Goal: Information Seeking & Learning: Learn about a topic

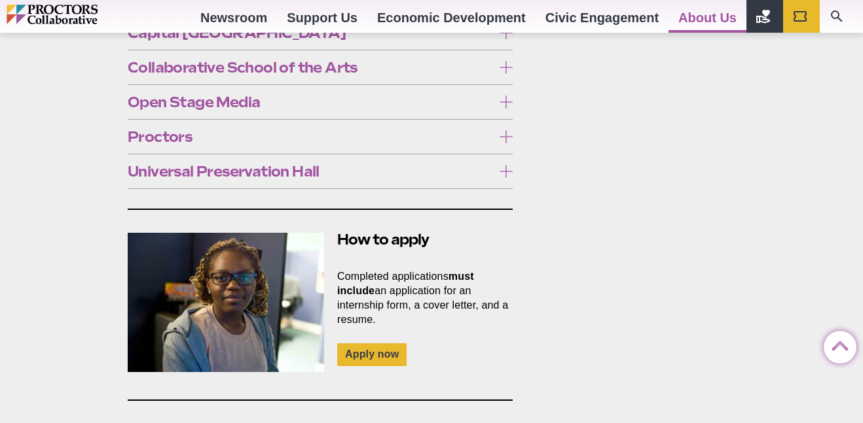
scroll to position [778, 0]
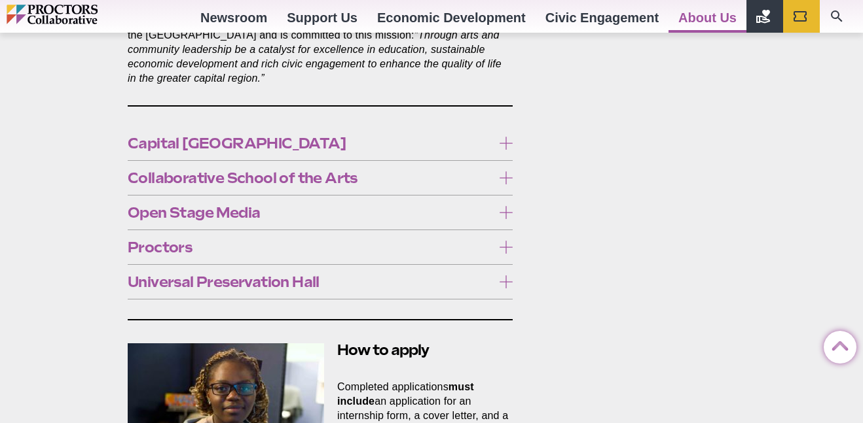
click at [253, 132] on label "Capital [GEOGRAPHIC_DATA]" at bounding box center [320, 144] width 385 height 24
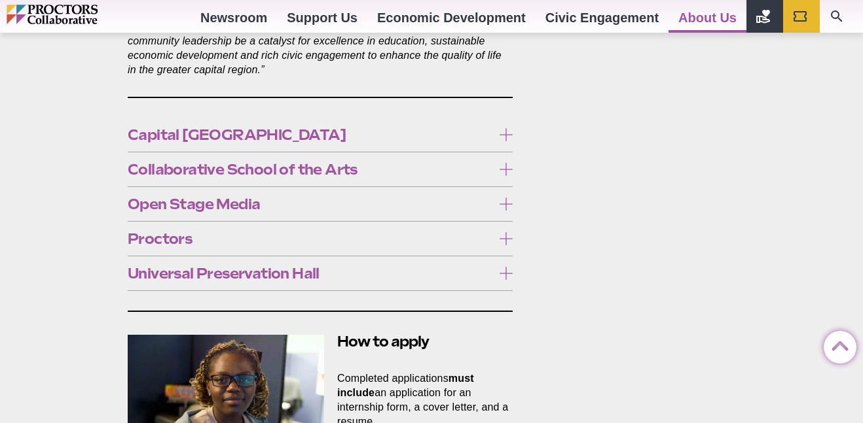
scroll to position [786, 0]
click at [234, 128] on span "Capital [GEOGRAPHIC_DATA]" at bounding box center [310, 135] width 365 height 14
click at [302, 163] on span "Collaborative School of the Arts" at bounding box center [310, 170] width 365 height 14
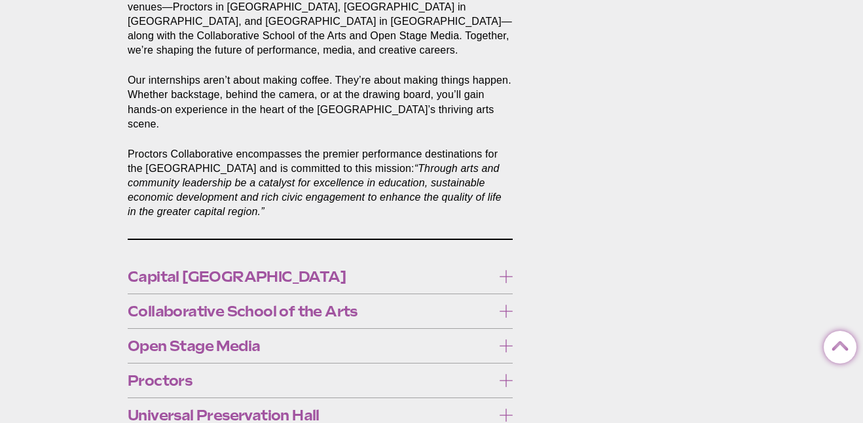
scroll to position [0, 0]
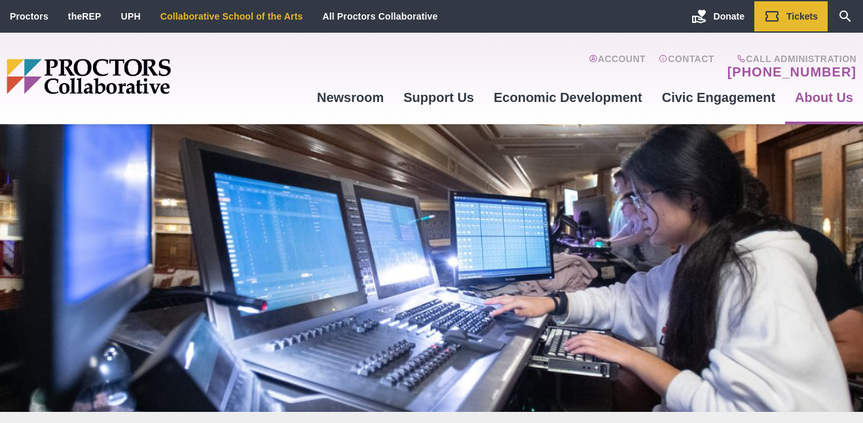
click at [227, 26] on li "Collaborative School of the Arts" at bounding box center [232, 16] width 162 height 30
click at [217, 16] on link "Collaborative School of the Arts" at bounding box center [231, 16] width 143 height 10
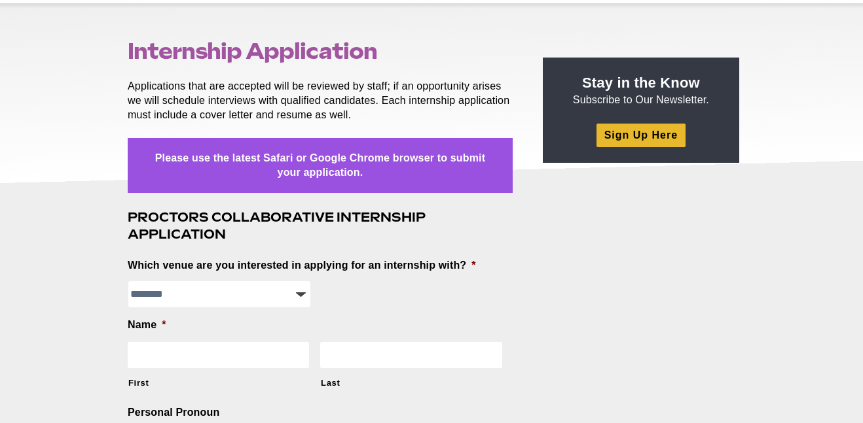
scroll to position [126, 0]
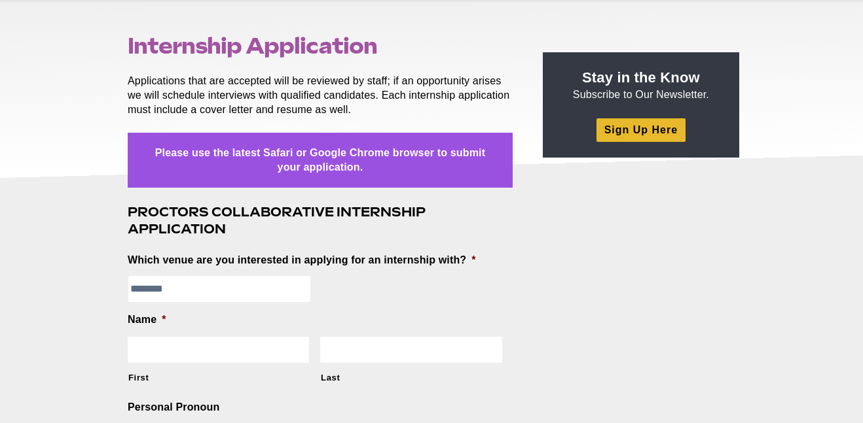
click at [280, 295] on select "**********" at bounding box center [219, 289] width 182 height 26
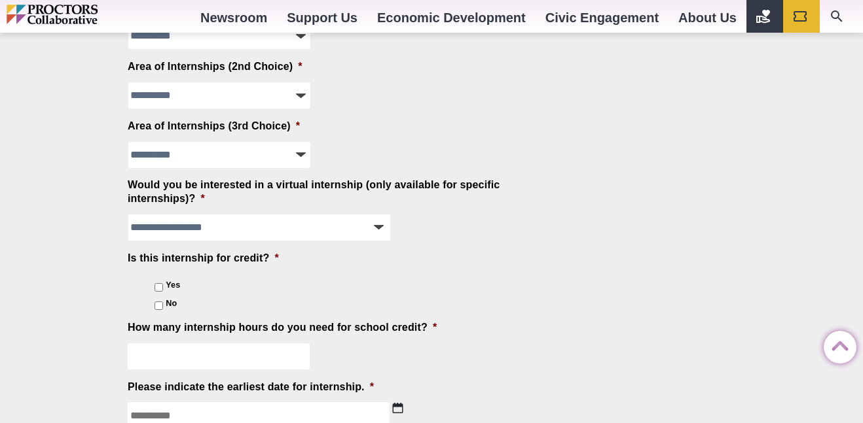
scroll to position [1294, 0]
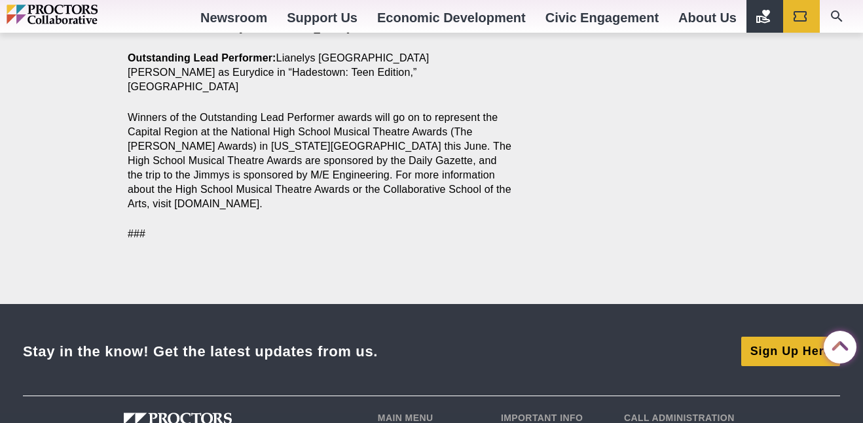
scroll to position [1418, 0]
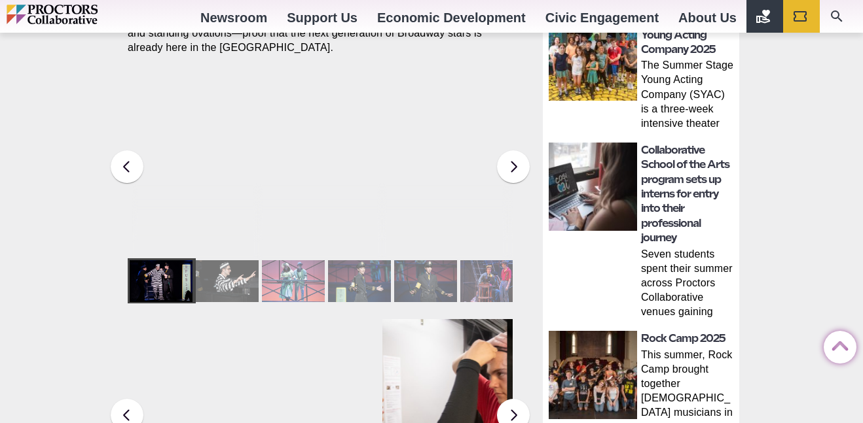
scroll to position [609, 0]
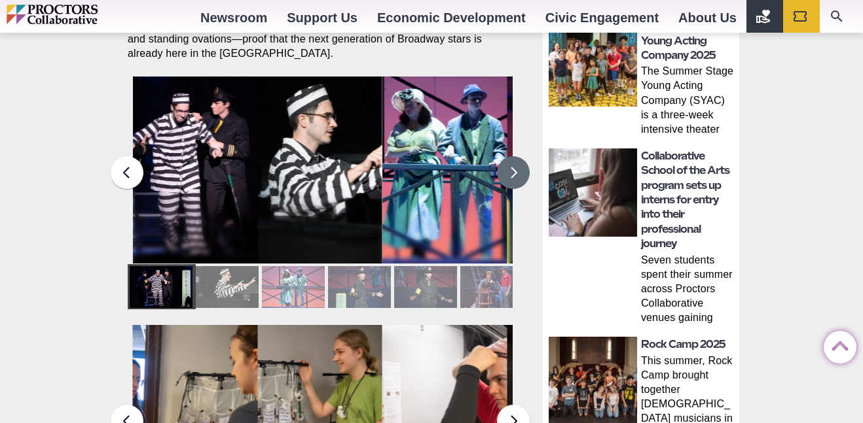
click at [510, 156] on button at bounding box center [513, 172] width 33 height 33
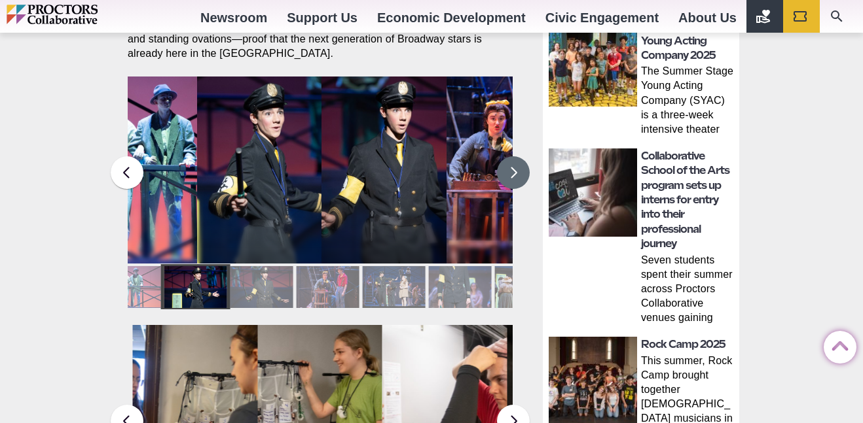
click at [510, 156] on button at bounding box center [513, 172] width 33 height 33
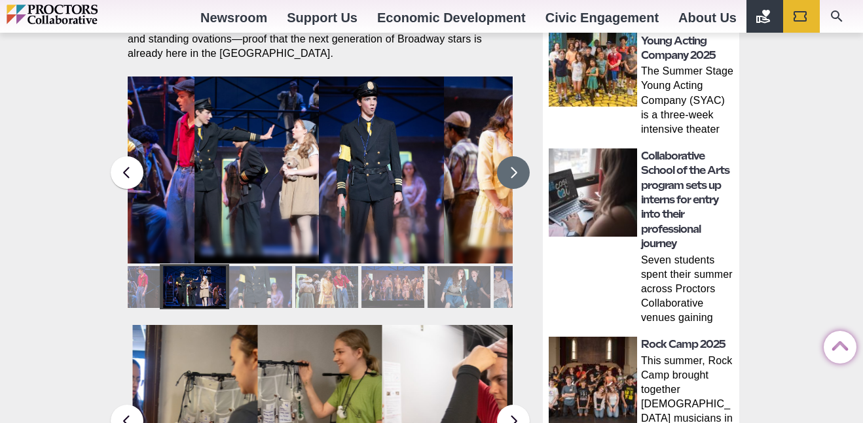
click at [510, 156] on button at bounding box center [513, 172] width 33 height 33
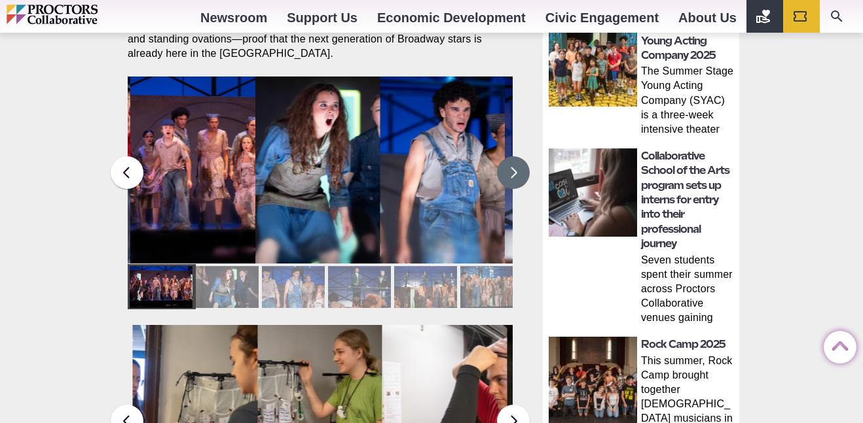
click at [510, 157] on button at bounding box center [513, 172] width 33 height 33
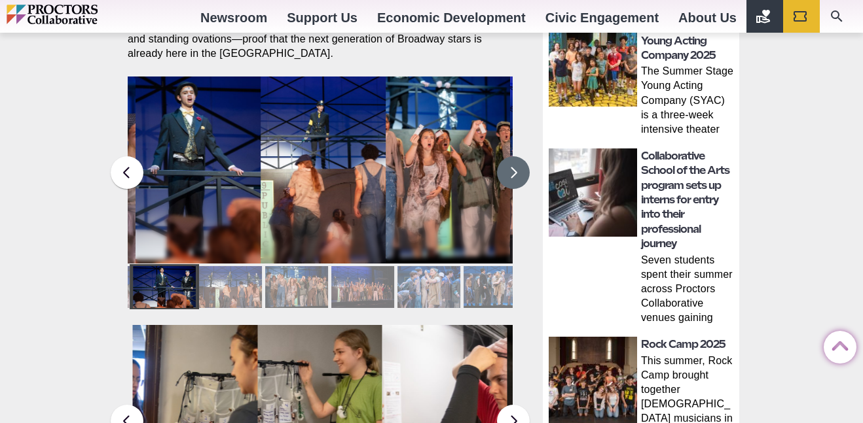
click at [510, 157] on button at bounding box center [513, 172] width 33 height 33
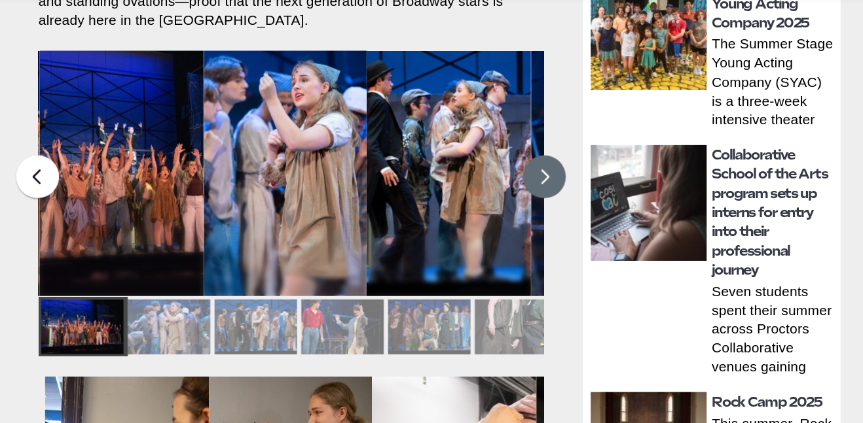
click at [516, 158] on button at bounding box center [513, 172] width 33 height 33
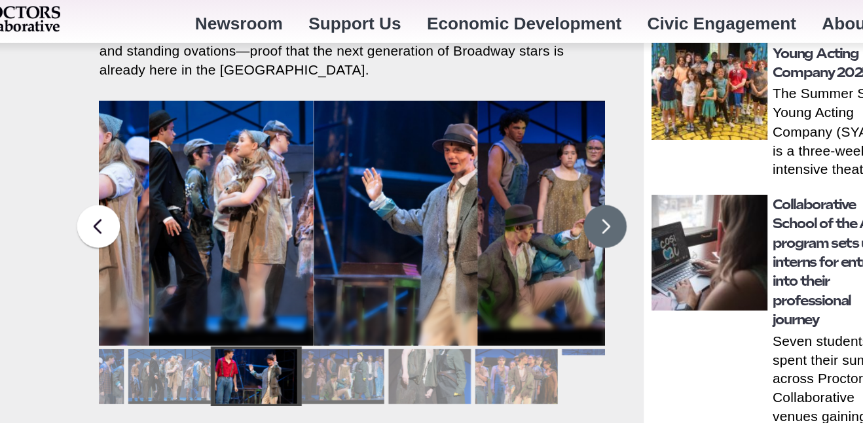
scroll to position [596, 0]
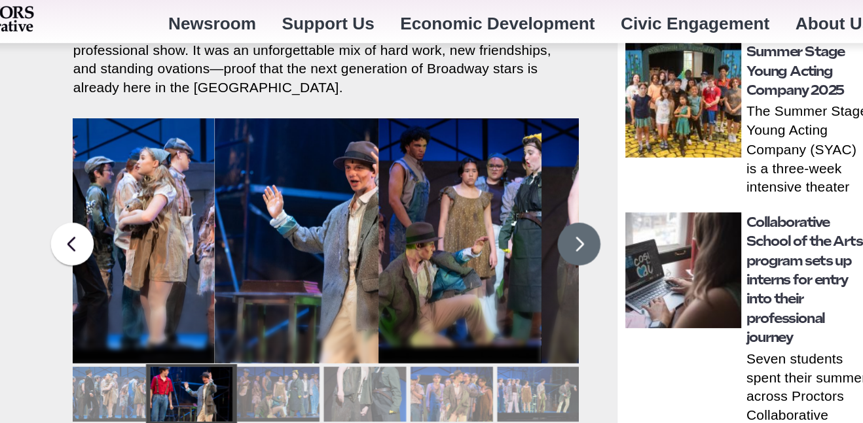
click at [490, 120] on img at bounding box center [547, 183] width 125 height 187
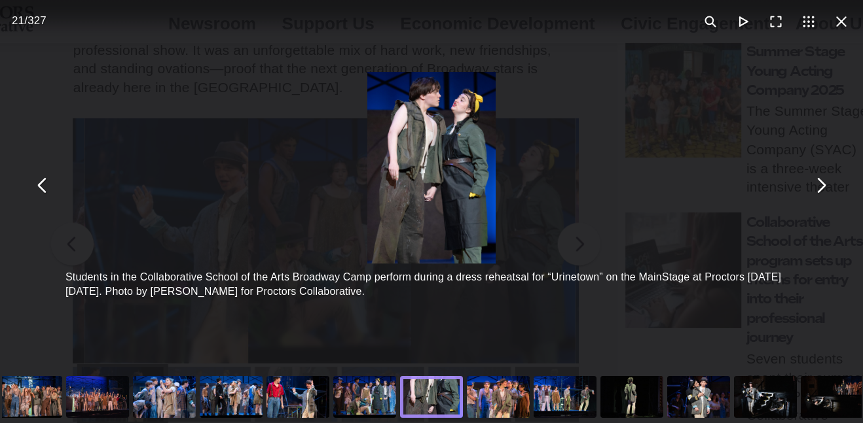
click at [533, 141] on div "Students in the Collaborative School of the Arts Broadway Camp perform during a…" at bounding box center [401, 141] width 658 height 283
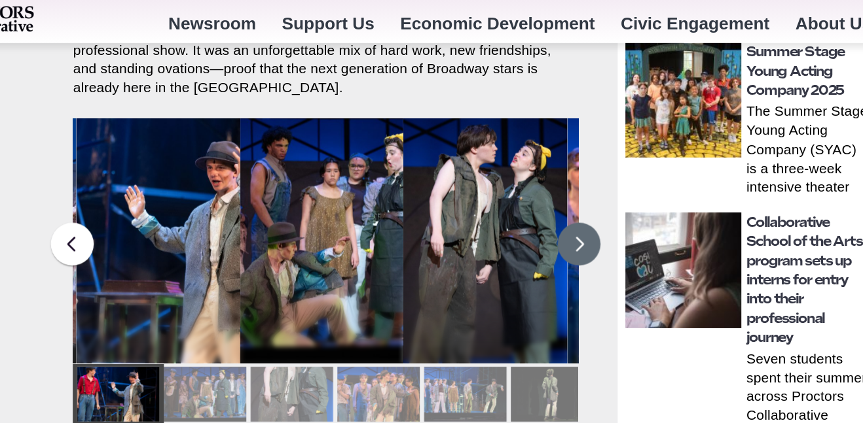
click at [517, 170] on button at bounding box center [513, 186] width 33 height 33
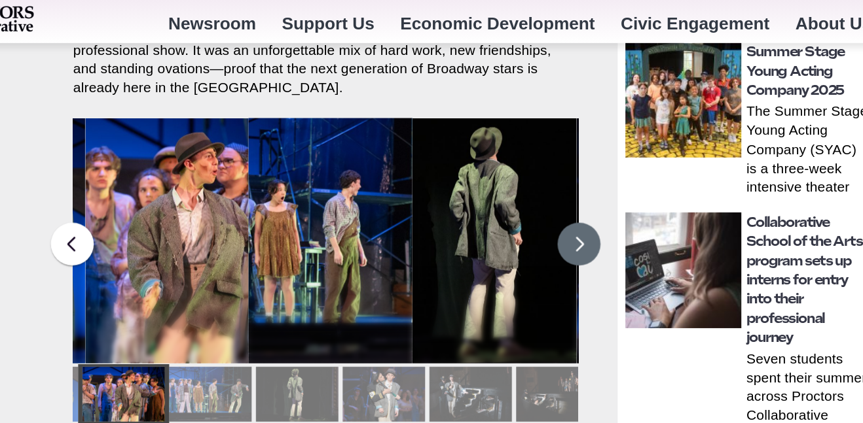
click at [517, 170] on button at bounding box center [513, 186] width 33 height 33
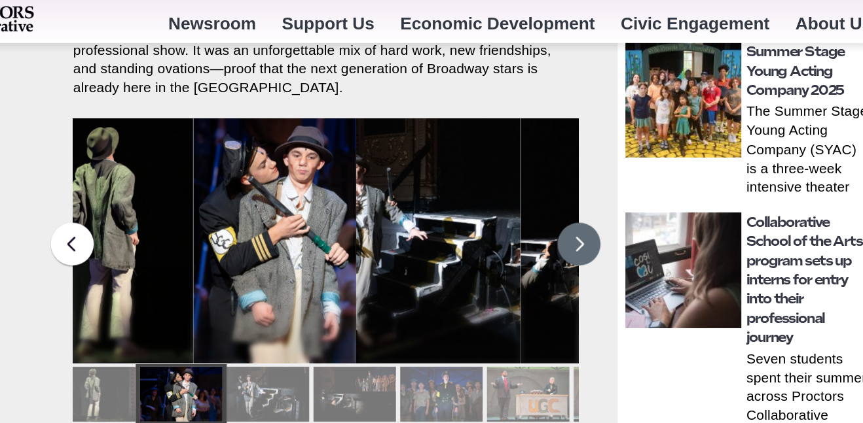
click at [517, 170] on button at bounding box center [513, 186] width 33 height 33
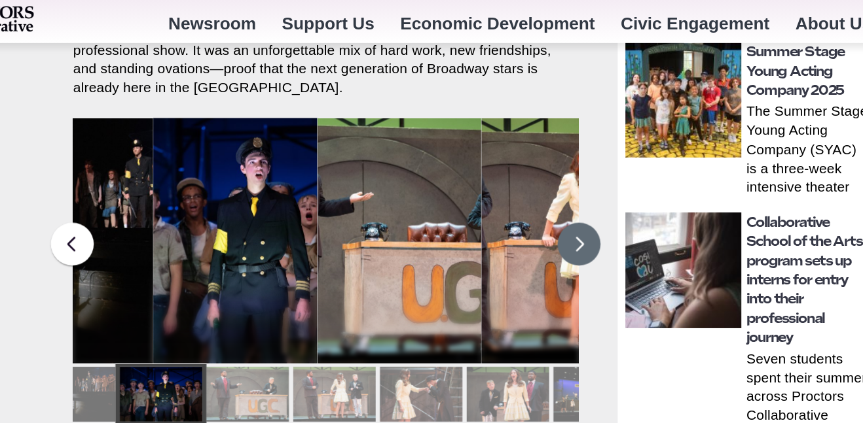
click at [517, 170] on button at bounding box center [513, 186] width 33 height 33
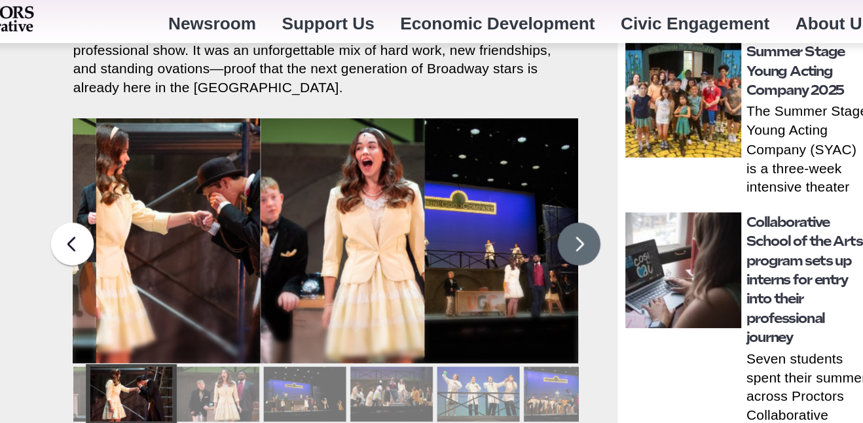
click at [517, 170] on button at bounding box center [513, 186] width 33 height 33
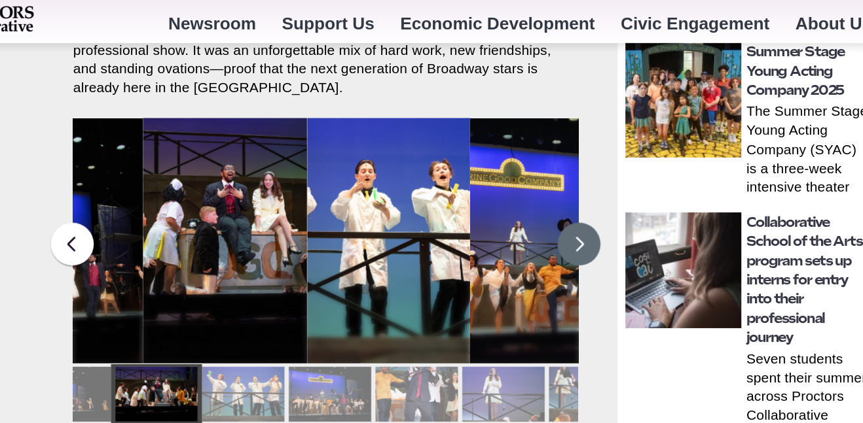
click at [517, 170] on button at bounding box center [513, 186] width 33 height 33
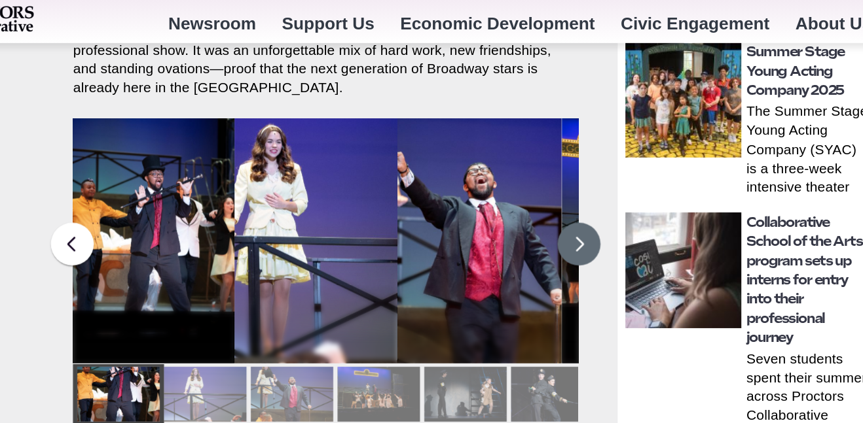
click at [517, 170] on button at bounding box center [513, 186] width 33 height 33
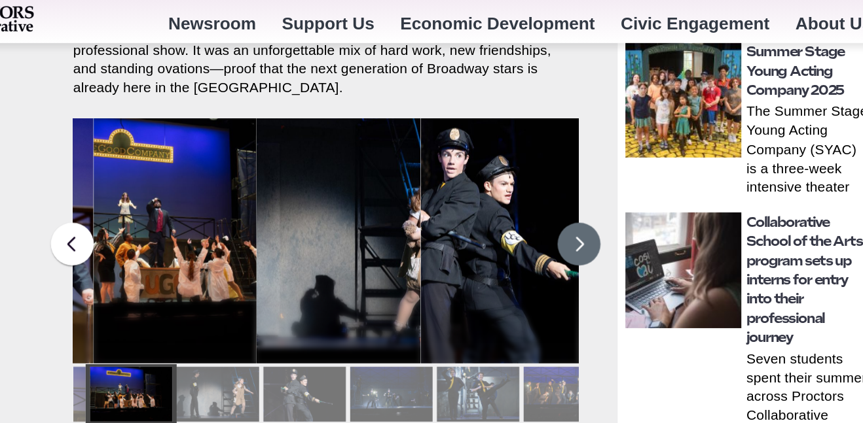
click at [517, 170] on button at bounding box center [513, 186] width 33 height 33
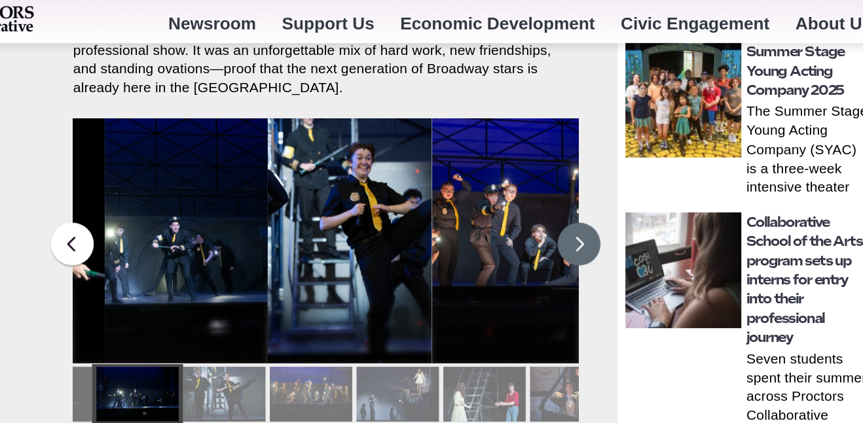
click at [517, 170] on button at bounding box center [513, 186] width 33 height 33
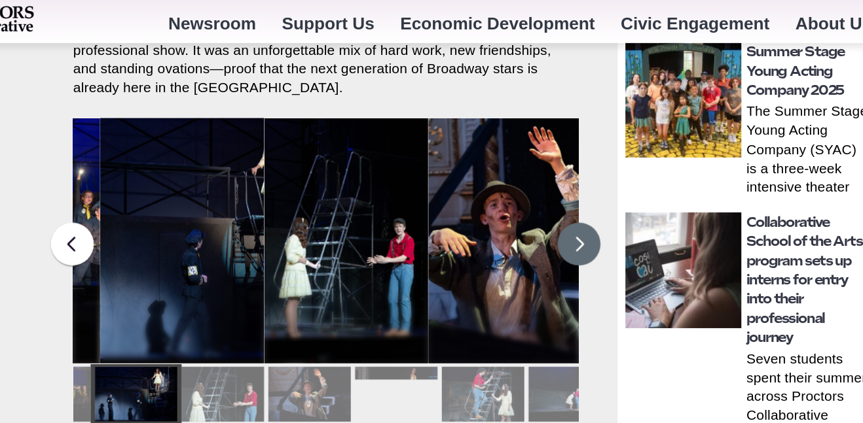
click at [517, 170] on button at bounding box center [513, 186] width 33 height 33
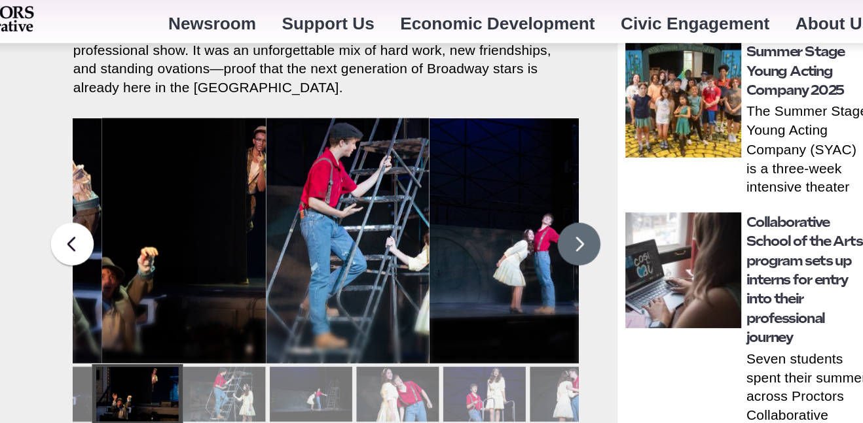
click at [517, 170] on button at bounding box center [513, 186] width 33 height 33
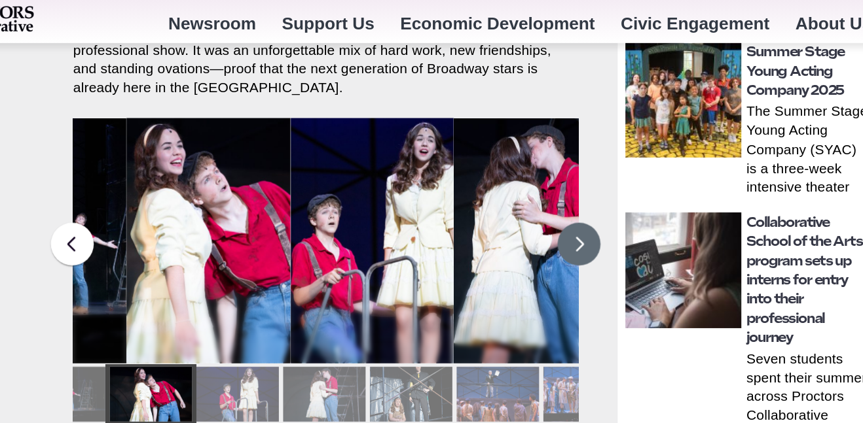
click at [517, 170] on button at bounding box center [513, 186] width 33 height 33
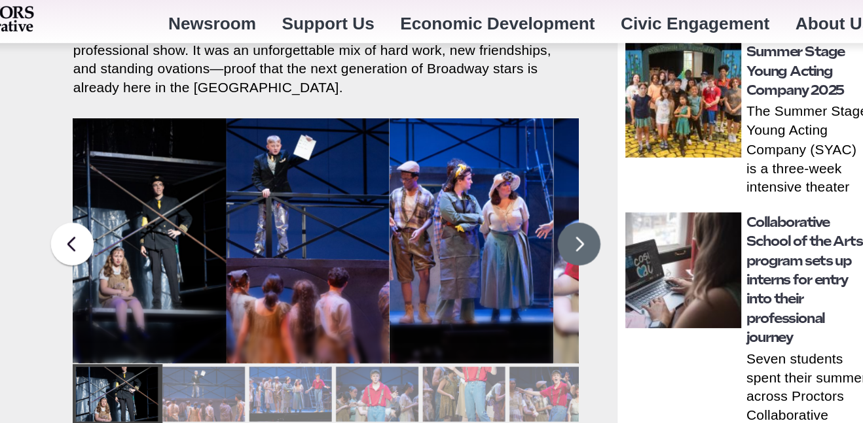
click at [516, 170] on button at bounding box center [513, 186] width 33 height 33
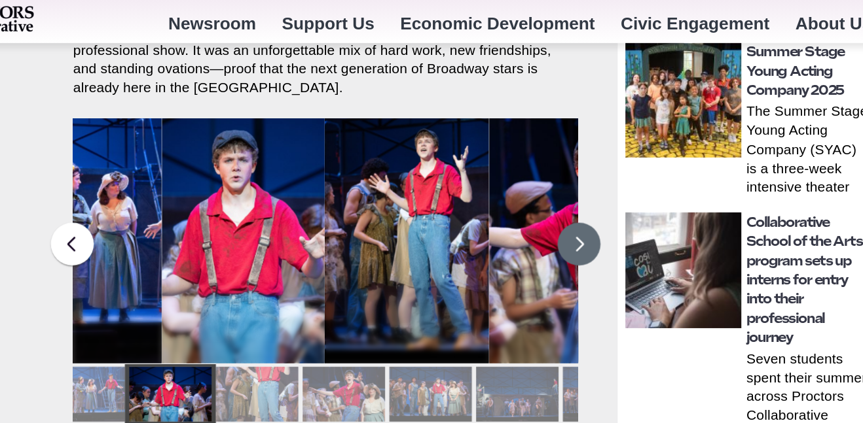
click at [516, 170] on button at bounding box center [513, 186] width 33 height 33
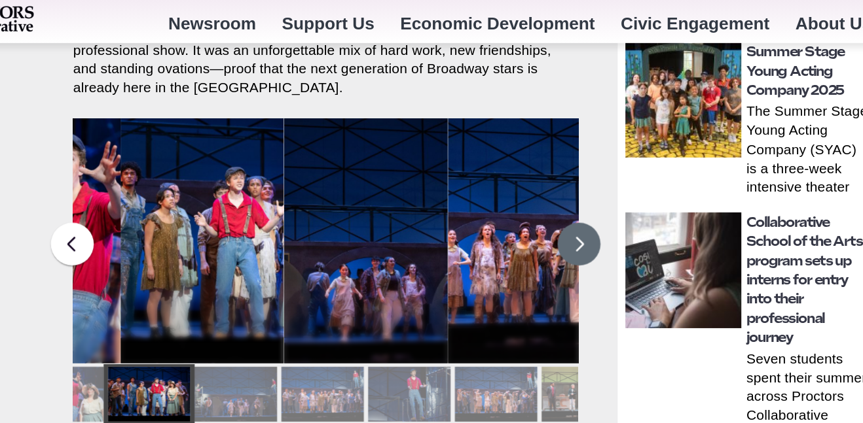
click at [516, 170] on button at bounding box center [513, 186] width 33 height 33
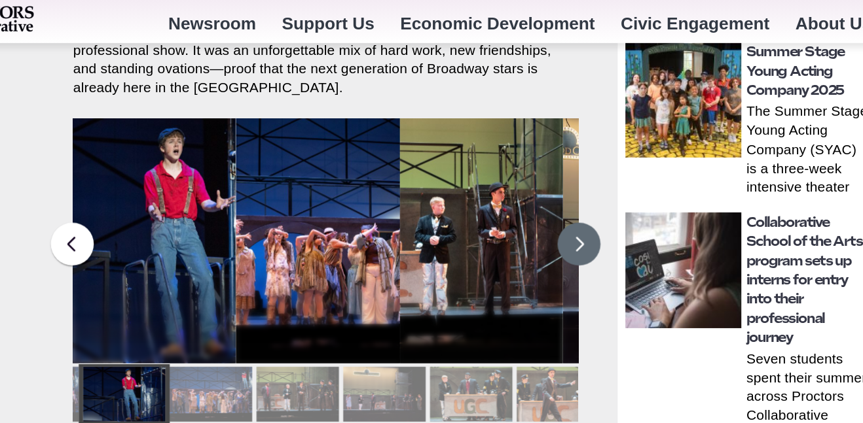
click at [516, 170] on button at bounding box center [513, 186] width 33 height 33
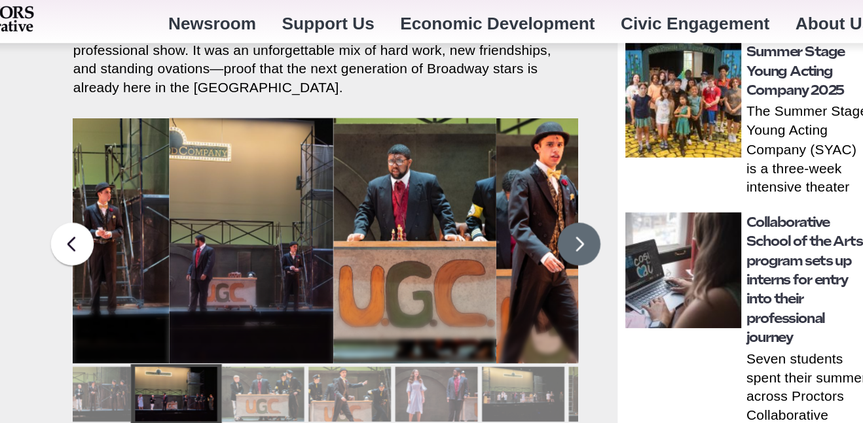
click at [516, 170] on button at bounding box center [513, 186] width 33 height 33
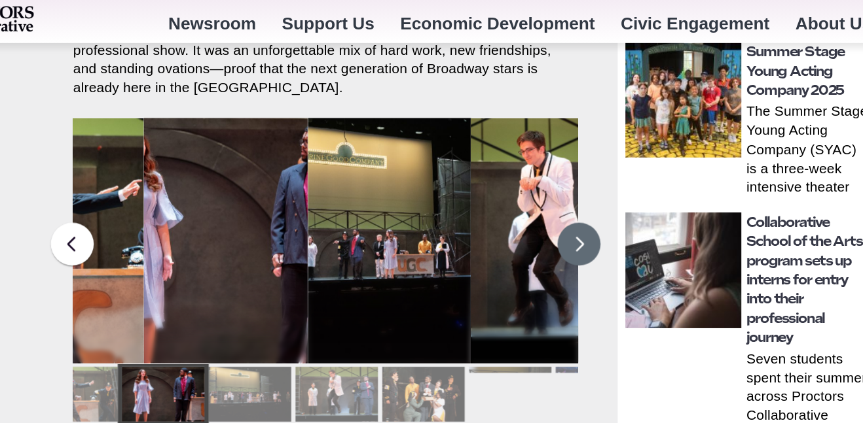
click at [516, 170] on button at bounding box center [513, 186] width 33 height 33
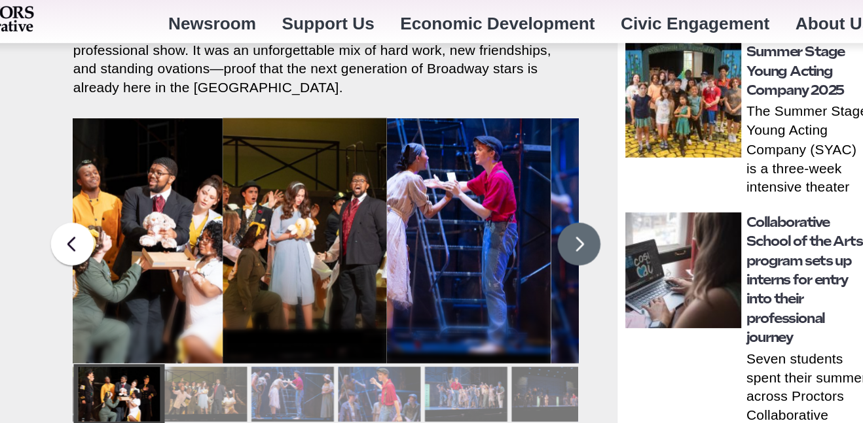
click at [516, 170] on button at bounding box center [513, 186] width 33 height 33
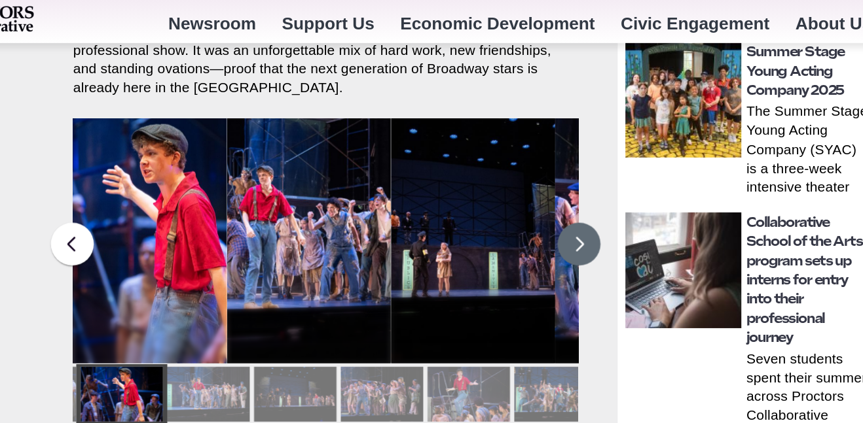
click at [516, 170] on button at bounding box center [513, 186] width 33 height 33
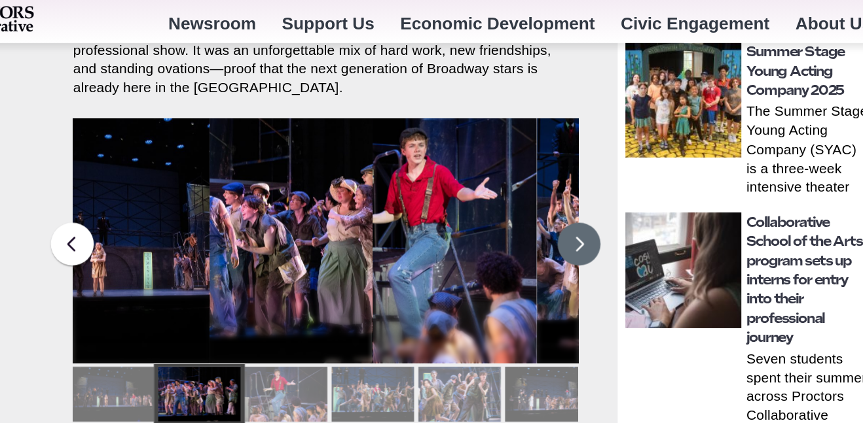
click at [516, 170] on button at bounding box center [513, 186] width 33 height 33
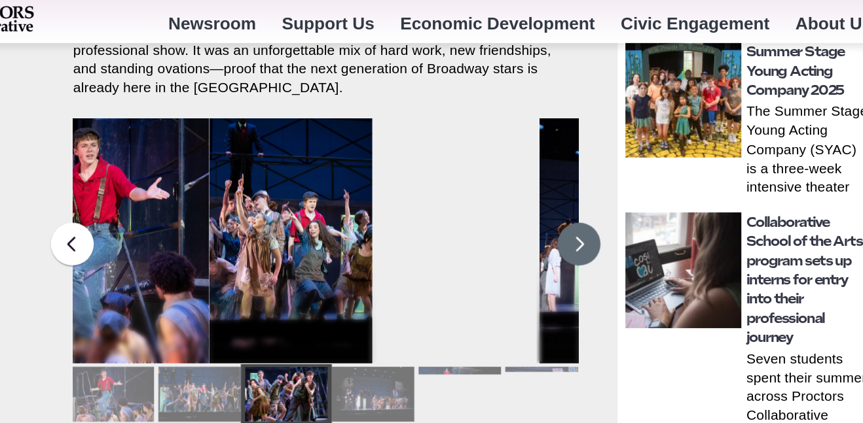
click at [516, 170] on button at bounding box center [513, 186] width 33 height 33
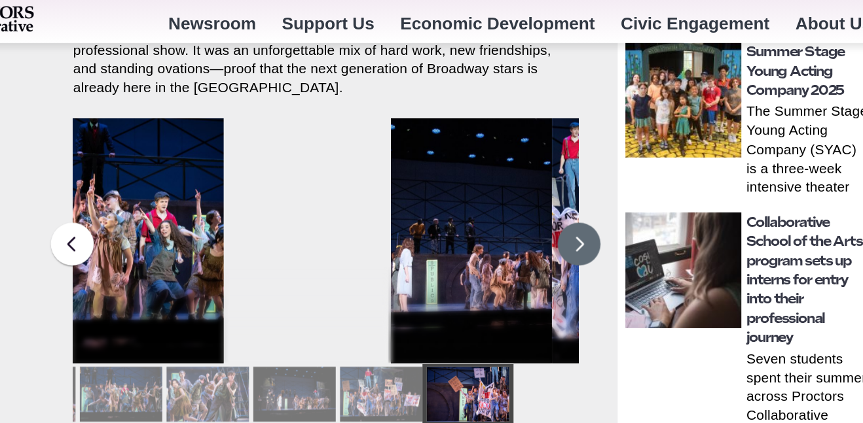
click at [516, 170] on button at bounding box center [513, 186] width 33 height 33
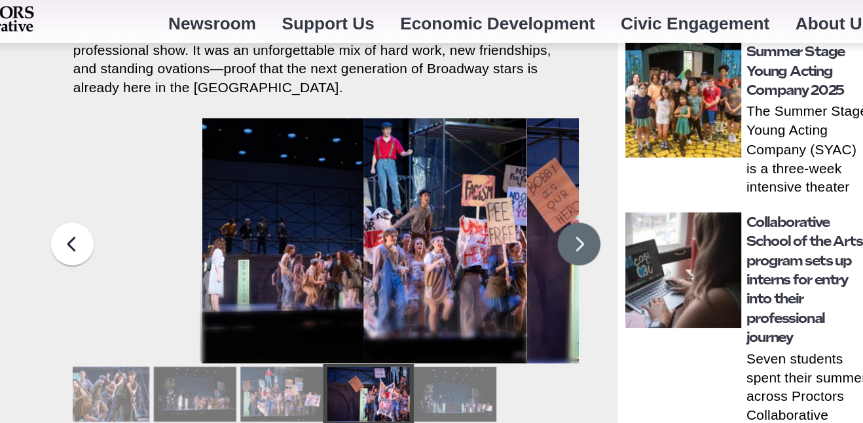
click at [516, 170] on button at bounding box center [513, 186] width 33 height 33
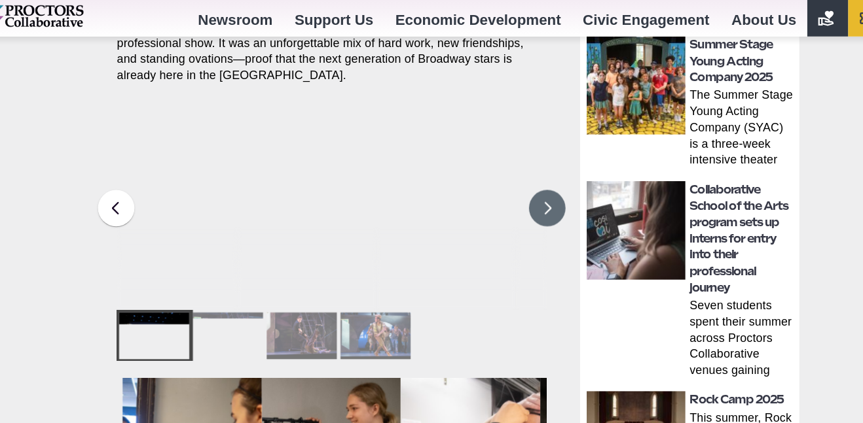
click at [516, 170] on button at bounding box center [513, 186] width 33 height 33
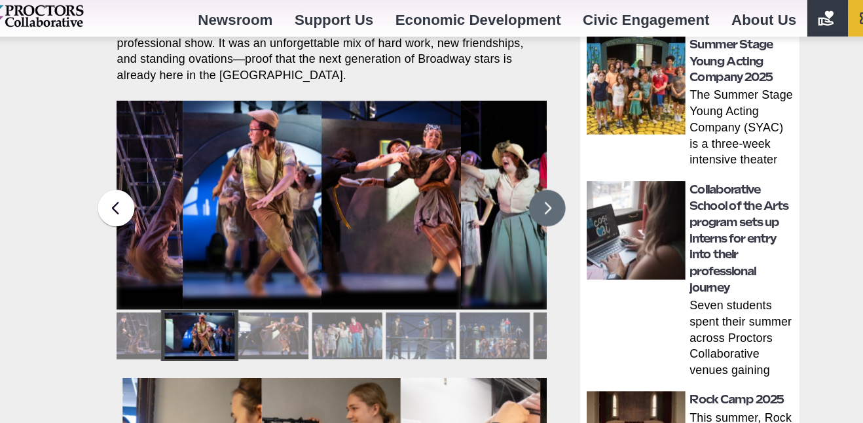
click at [516, 170] on button at bounding box center [513, 186] width 33 height 33
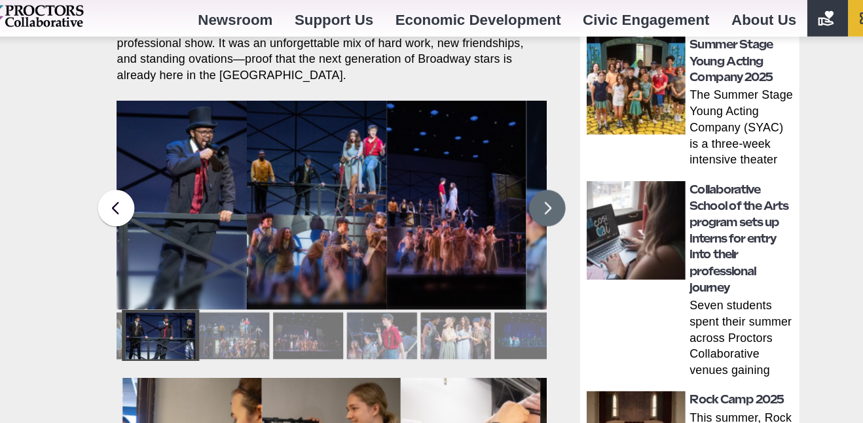
click at [516, 170] on button at bounding box center [513, 186] width 33 height 33
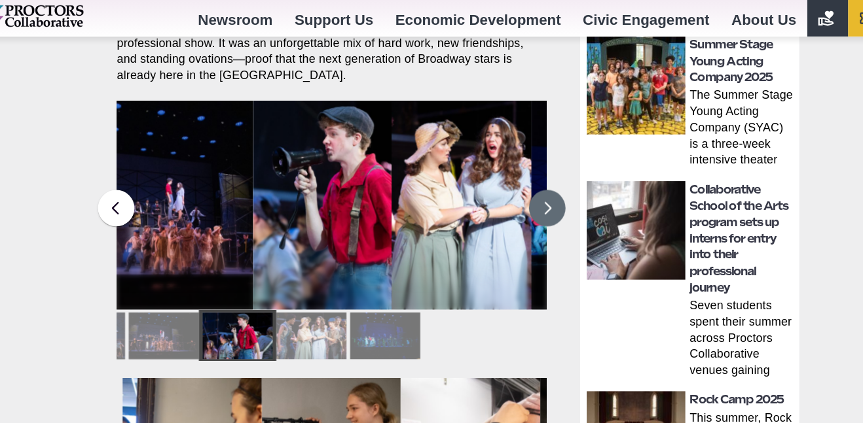
click at [516, 170] on button at bounding box center [513, 186] width 33 height 33
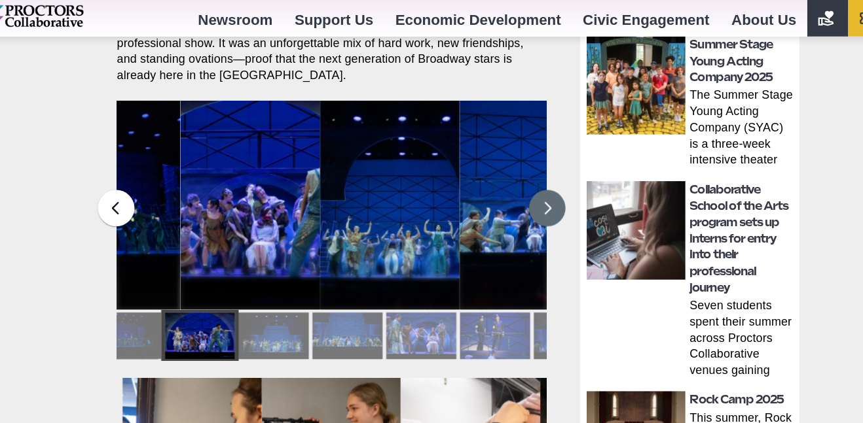
scroll to position [801, 0]
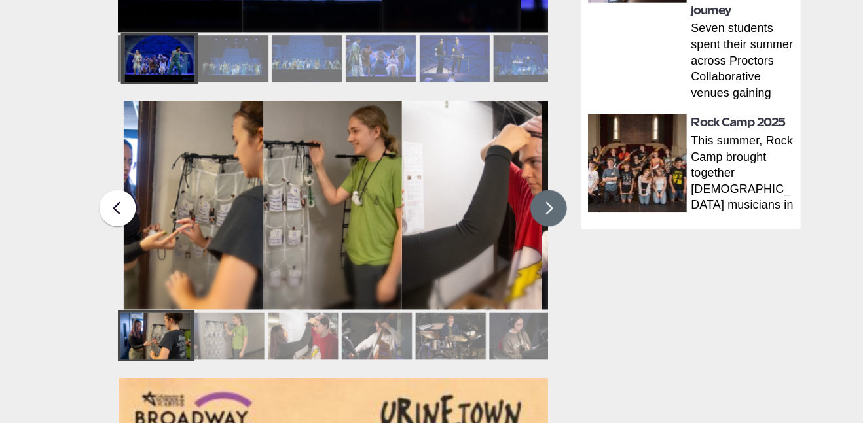
click at [506, 218] on button at bounding box center [513, 229] width 33 height 33
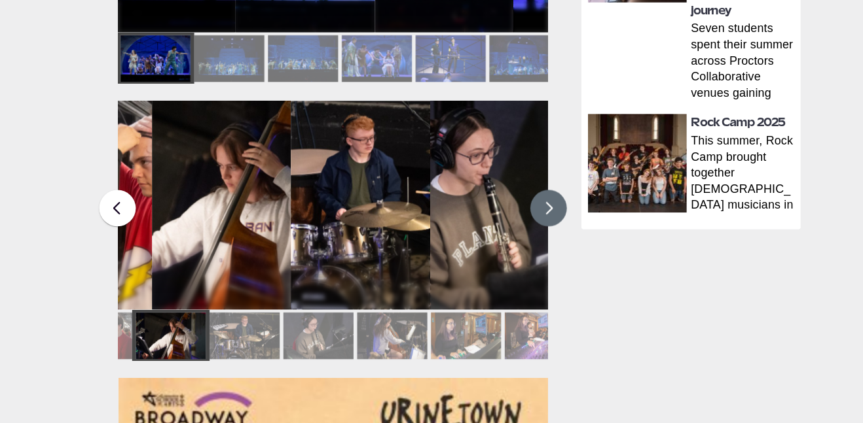
scroll to position [6, 0]
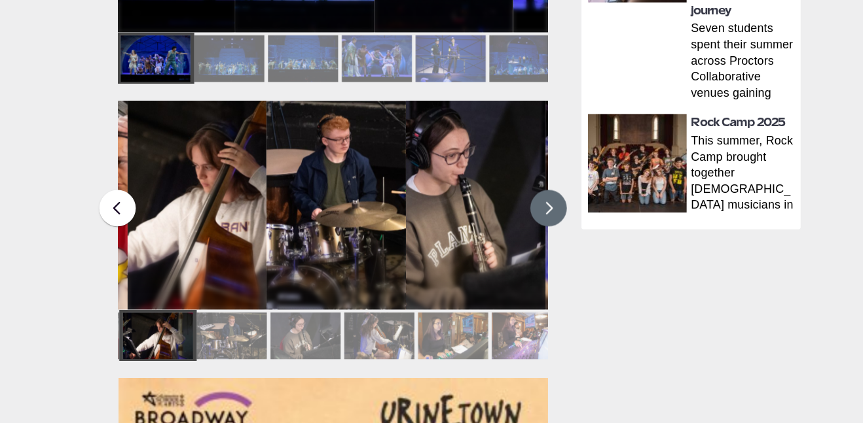
click at [522, 221] on button at bounding box center [513, 229] width 33 height 33
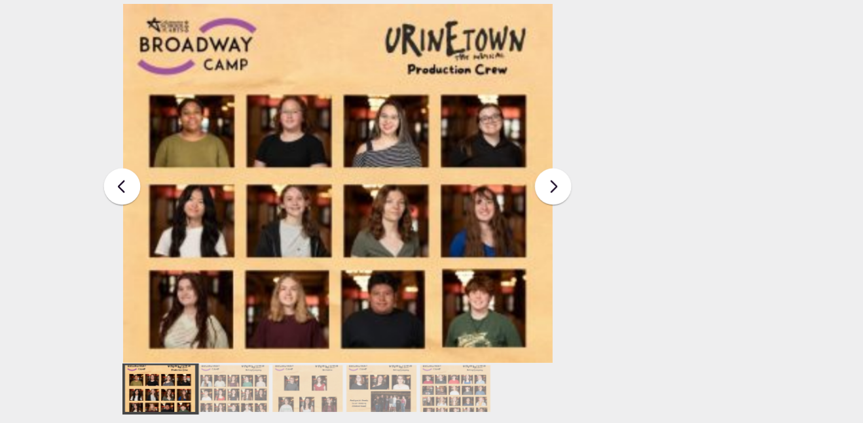
scroll to position [1137, 0]
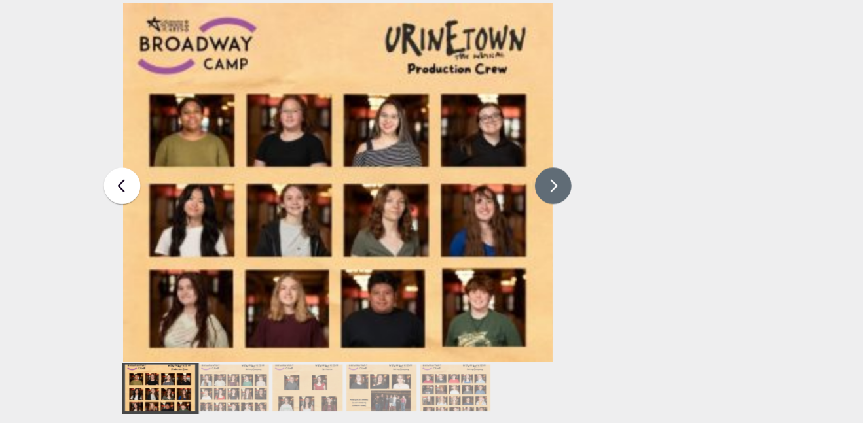
click at [524, 194] on button at bounding box center [513, 210] width 33 height 33
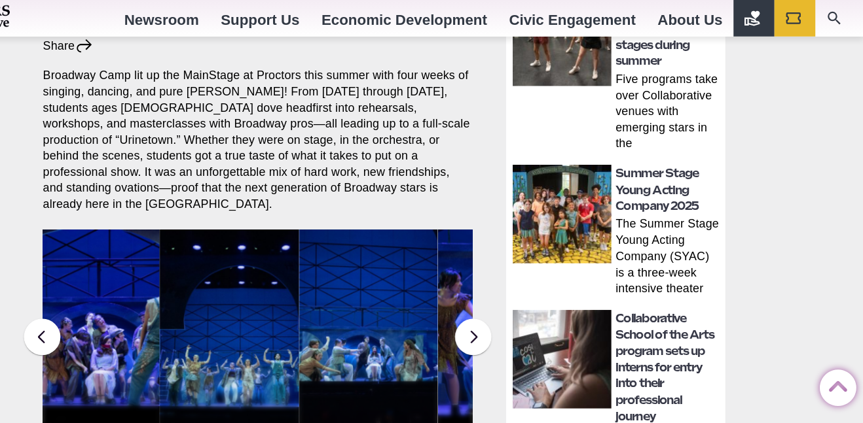
scroll to position [478, 0]
